Goal: Navigation & Orientation: Find specific page/section

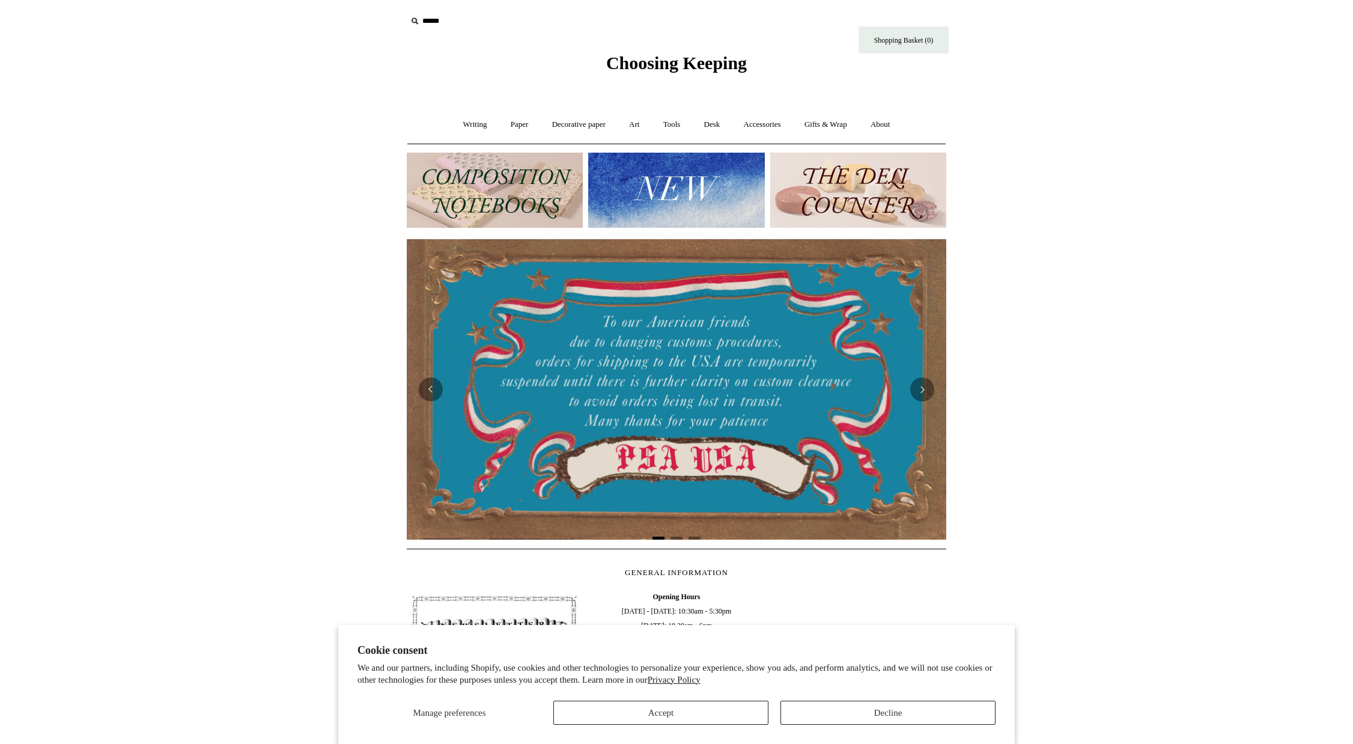
click at [708, 711] on button "Accept" at bounding box center [660, 712] width 215 height 24
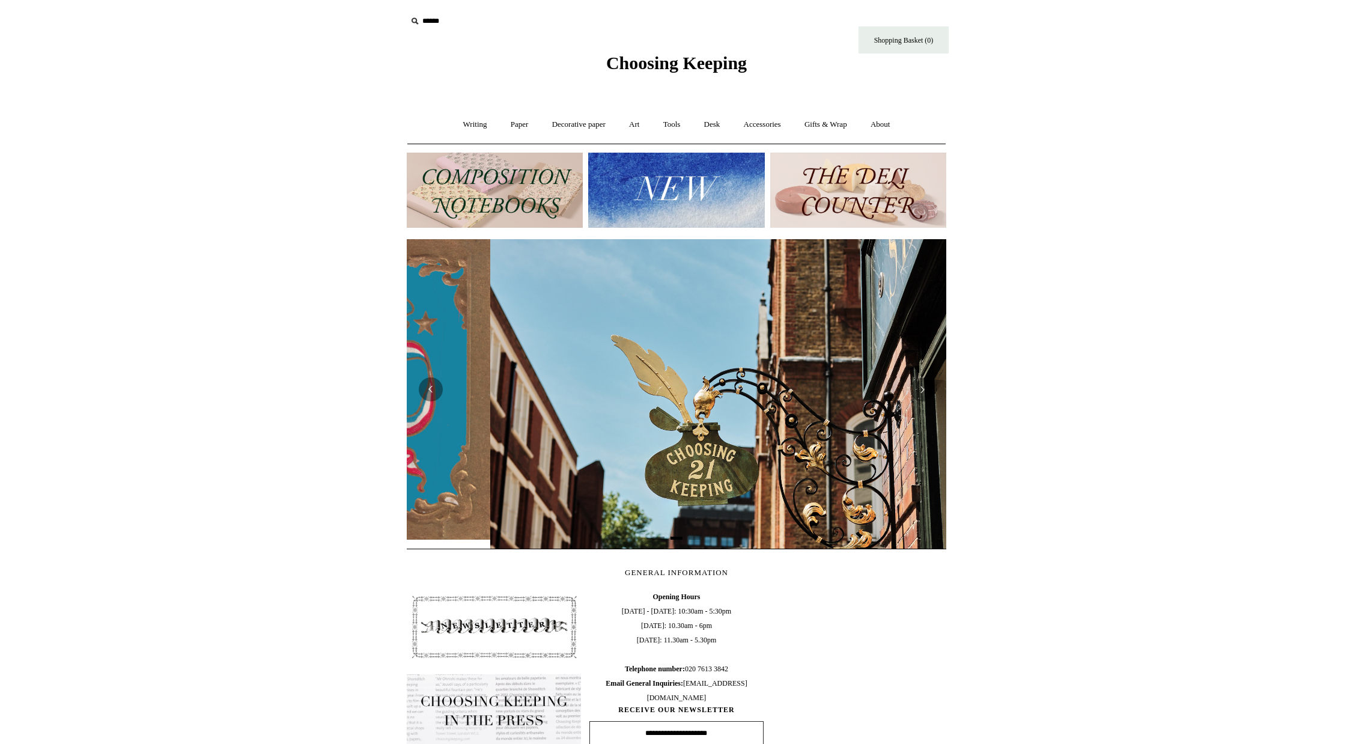
scroll to position [0, 539]
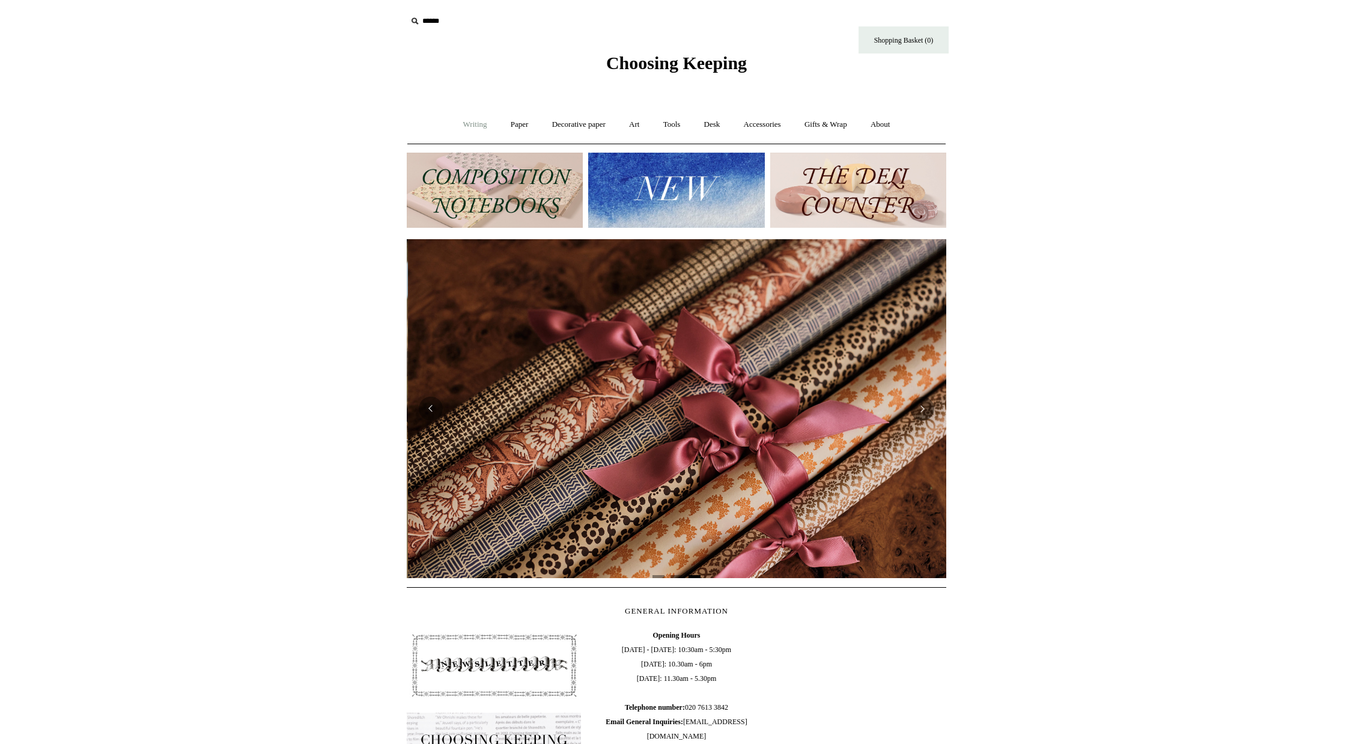
click at [464, 127] on link "Writing +" at bounding box center [475, 125] width 46 height 32
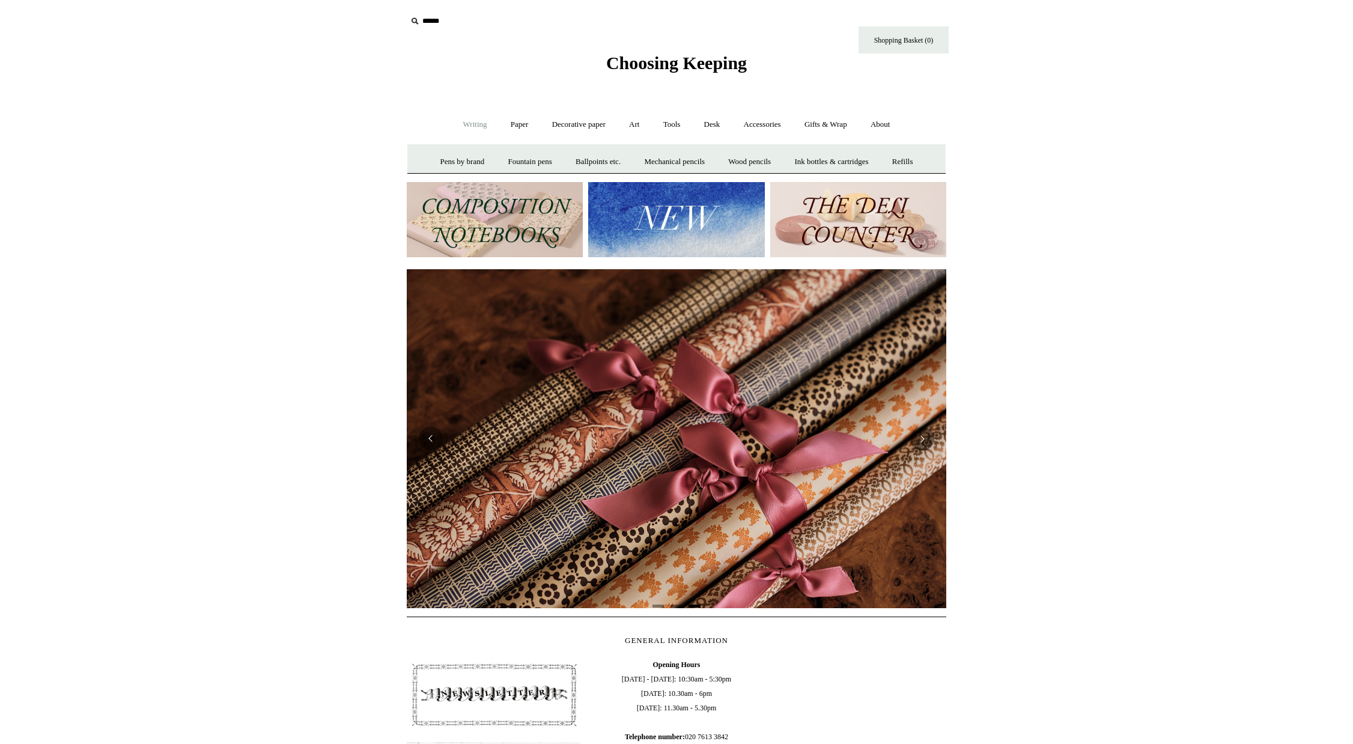
scroll to position [0, 1079]
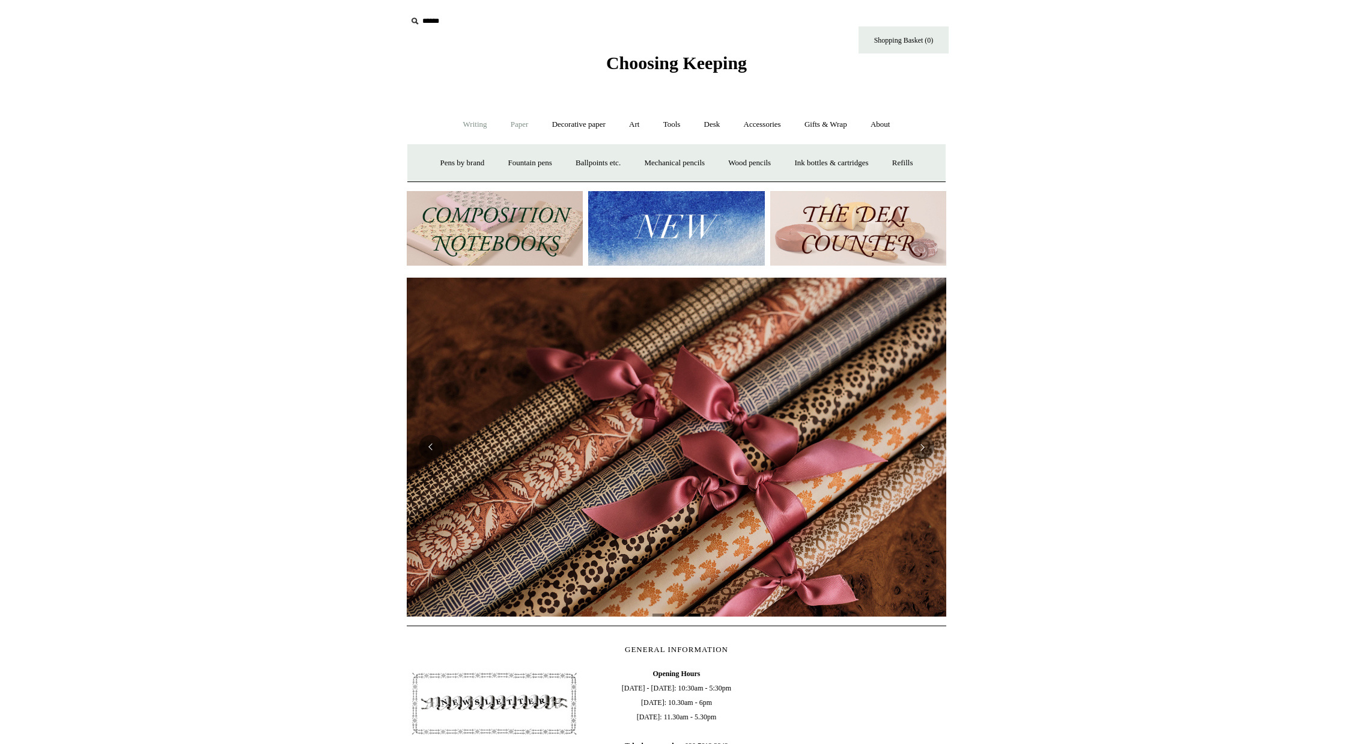
click at [506, 124] on link "Paper +" at bounding box center [520, 125] width 40 height 32
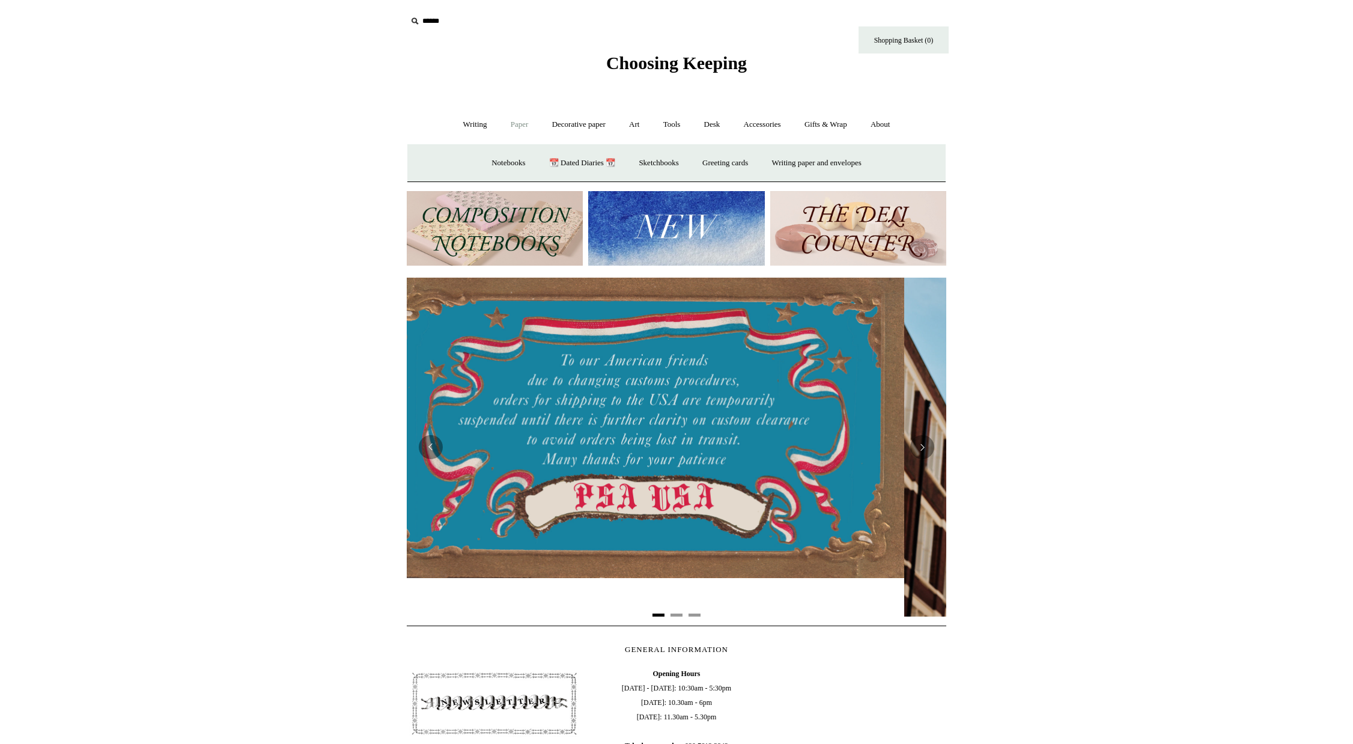
scroll to position [0, 0]
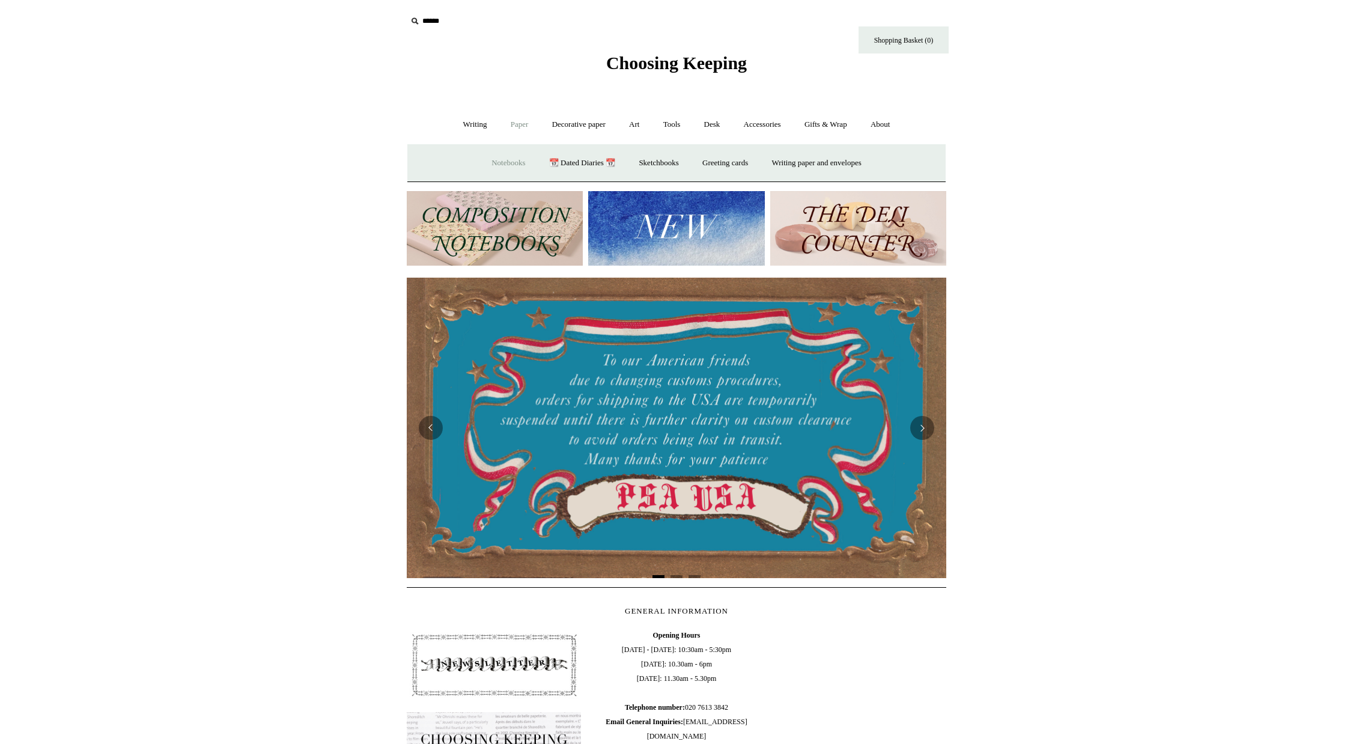
click at [500, 170] on link "Notebooks +" at bounding box center [508, 163] width 55 height 32
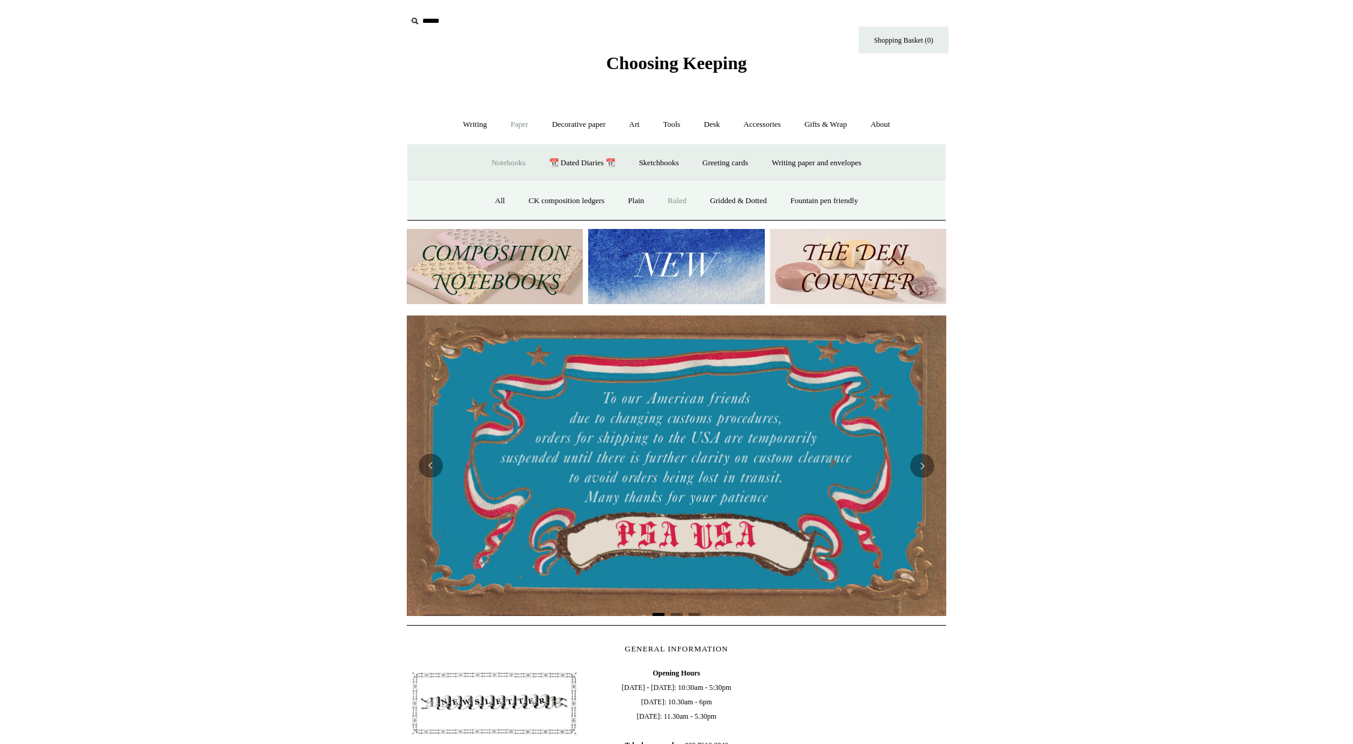
click at [667, 196] on link "Ruled" at bounding box center [677, 201] width 40 height 32
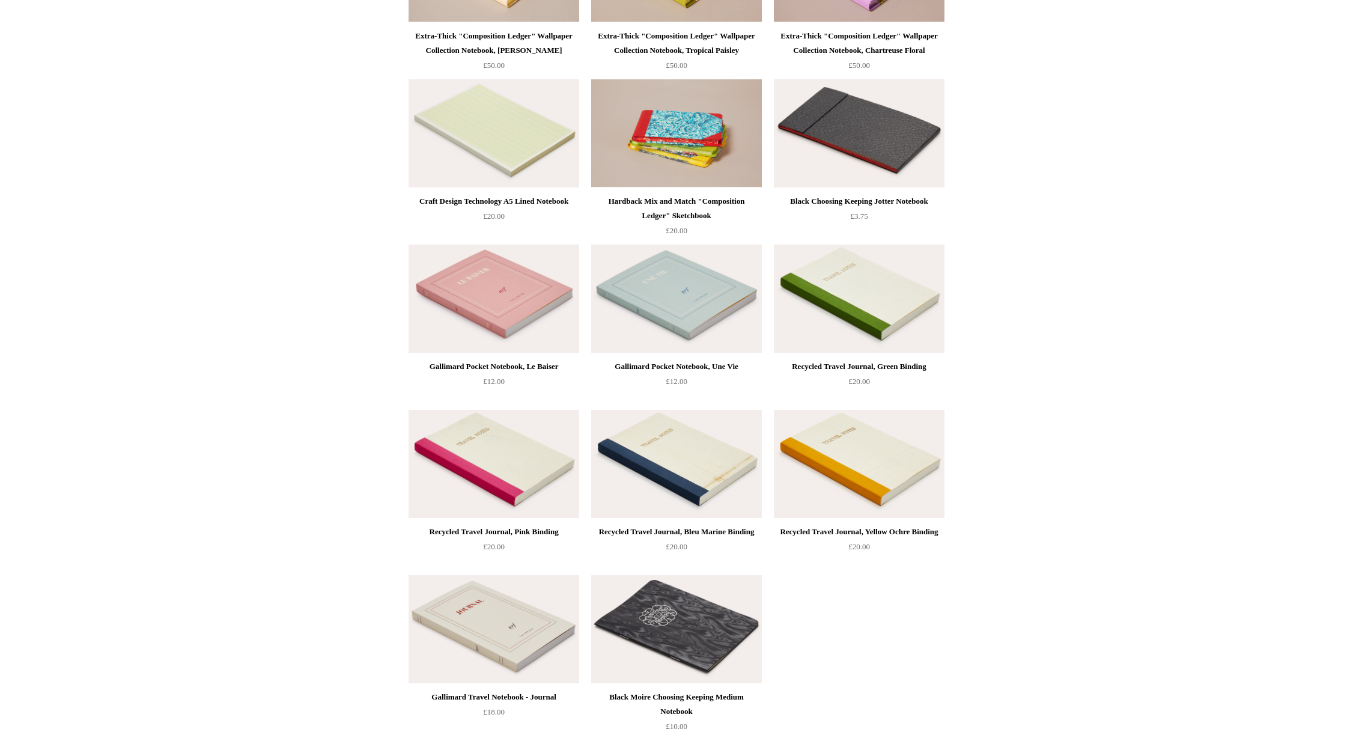
scroll to position [2023, 0]
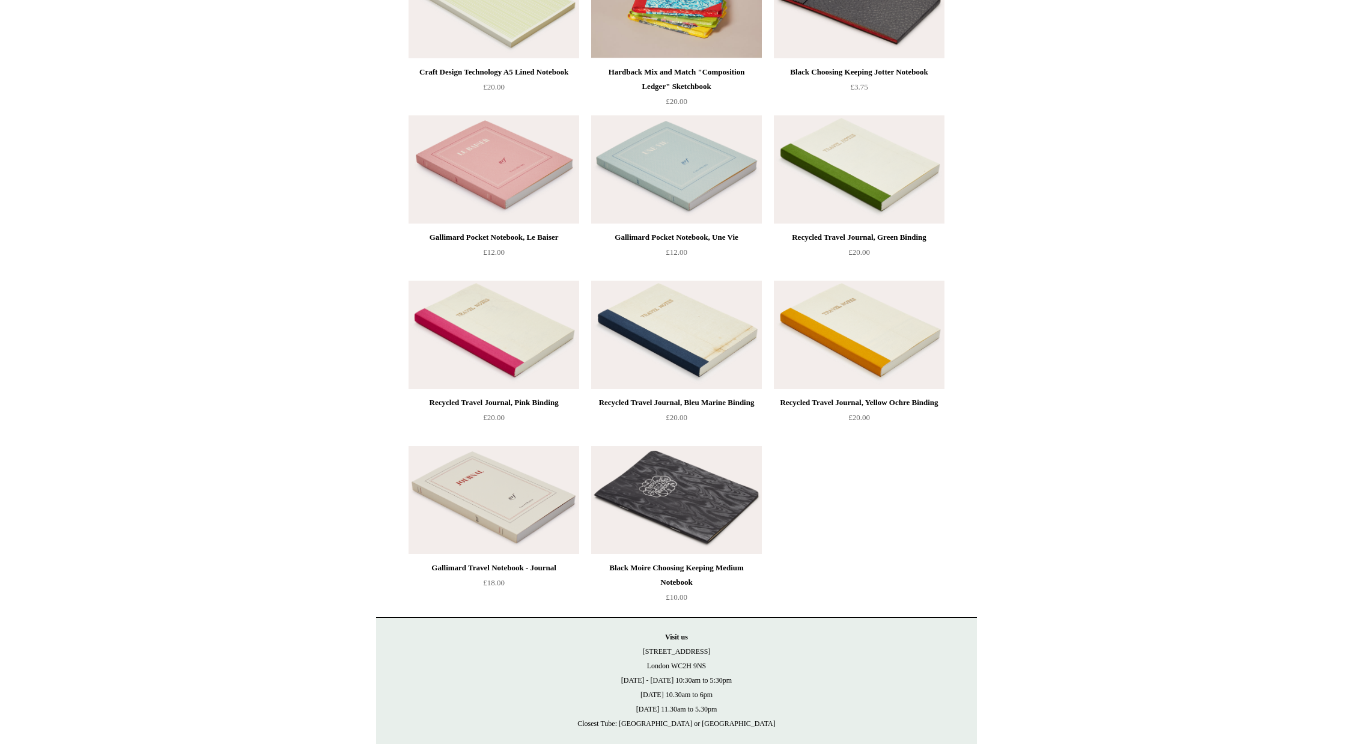
click at [702, 520] on img at bounding box center [676, 500] width 171 height 108
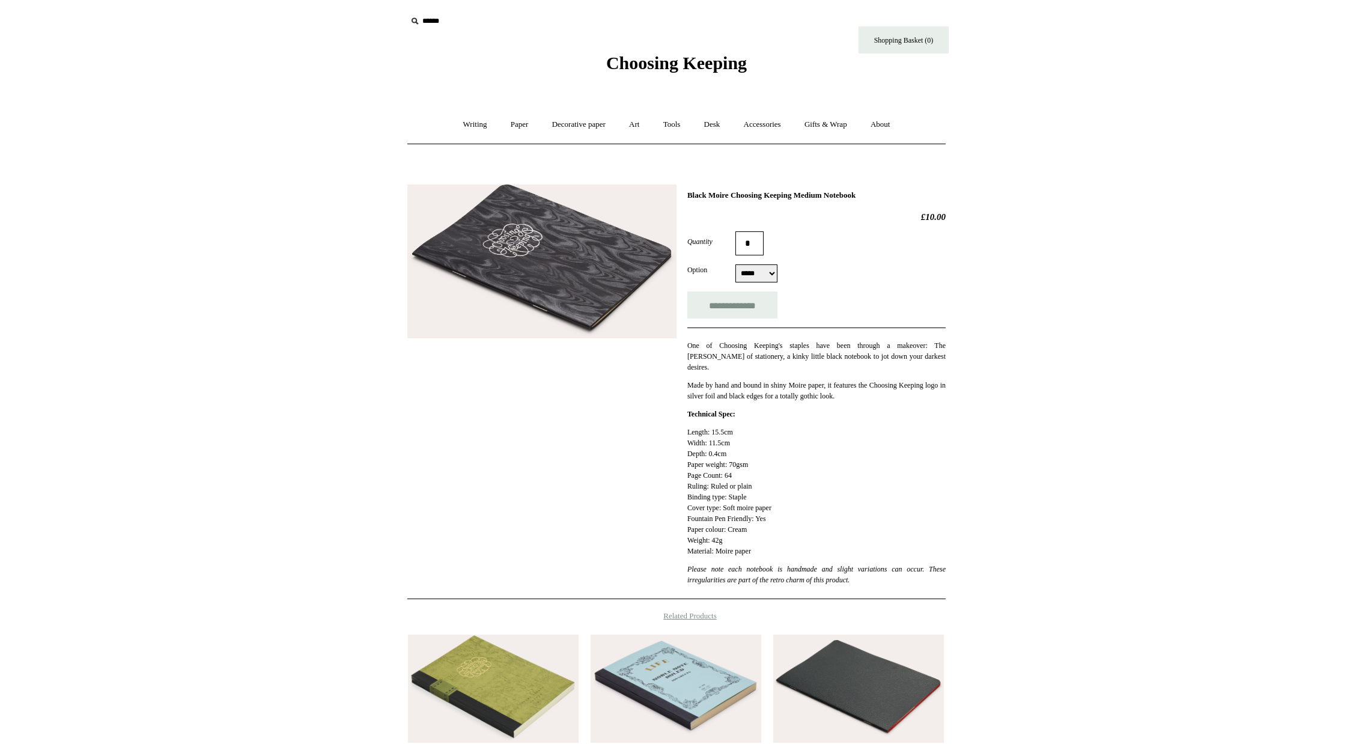
click at [540, 286] on img at bounding box center [541, 261] width 269 height 154
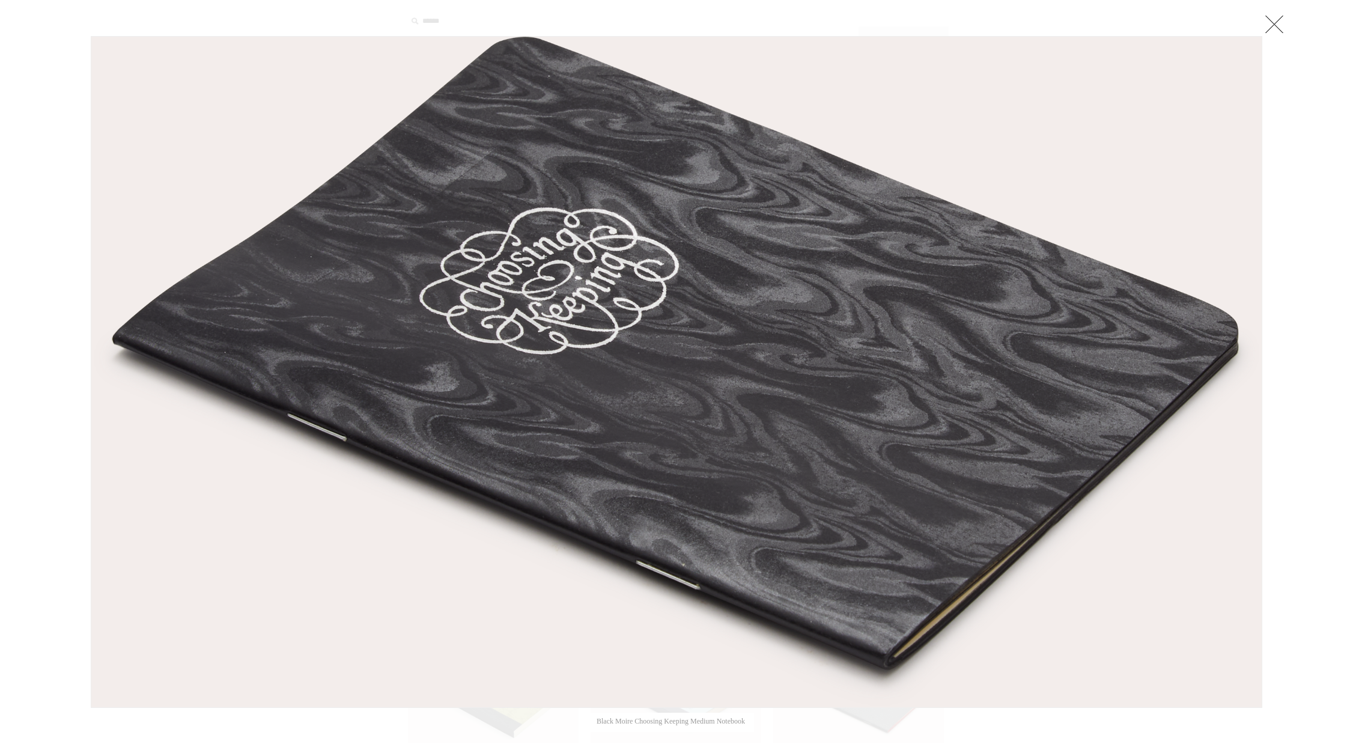
click at [540, 286] on img at bounding box center [676, 372] width 1170 height 670
click at [1273, 23] on link at bounding box center [1274, 24] width 24 height 24
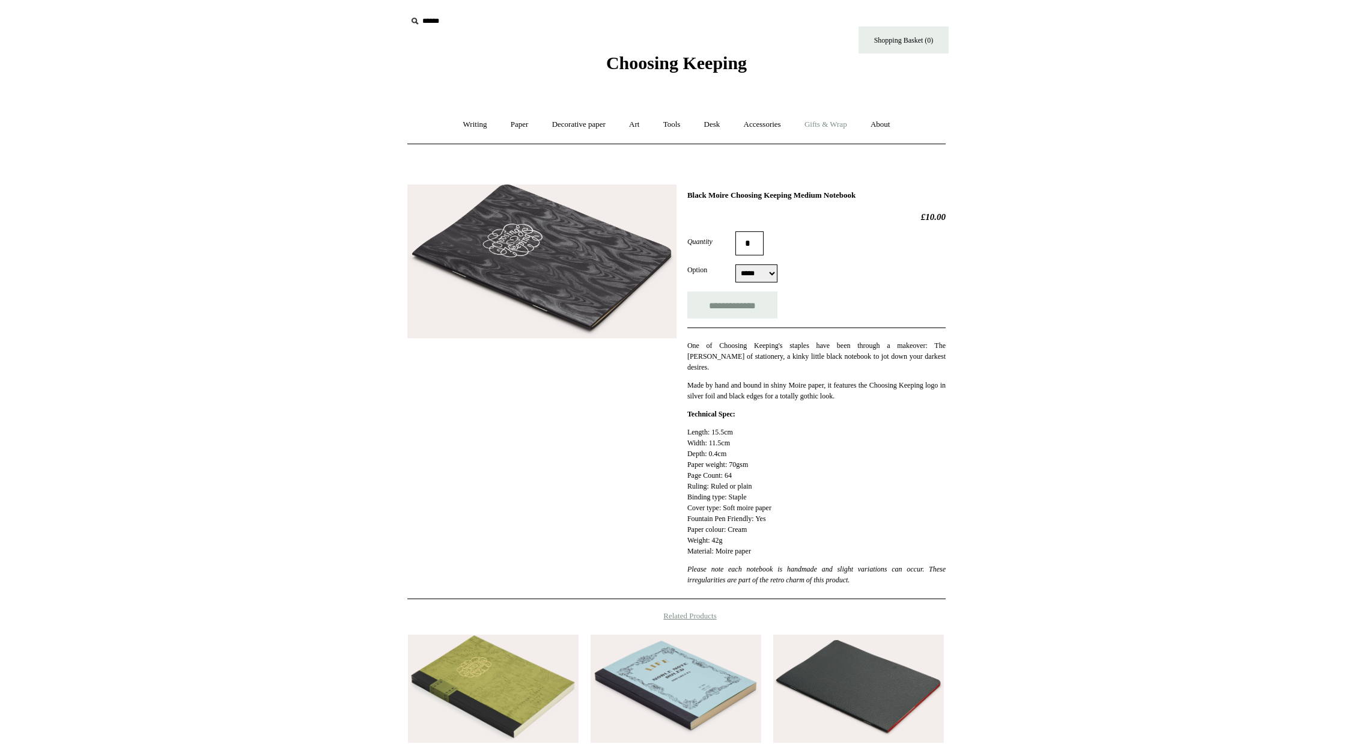
click at [823, 125] on link "Gifts & Wrap +" at bounding box center [825, 125] width 64 height 32
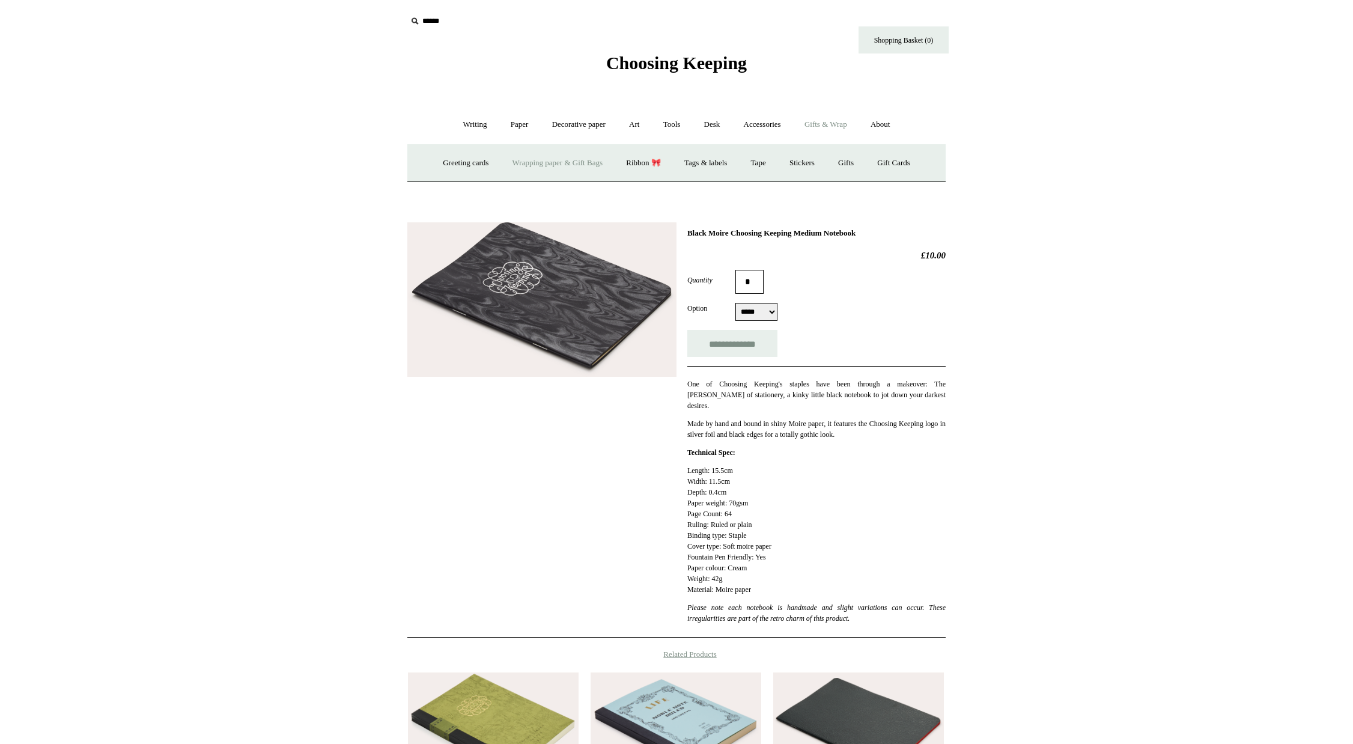
click at [577, 169] on link "Wrapping paper & Gift Bags" at bounding box center [558, 163] width 112 height 32
